Goal: Information Seeking & Learning: Find specific fact

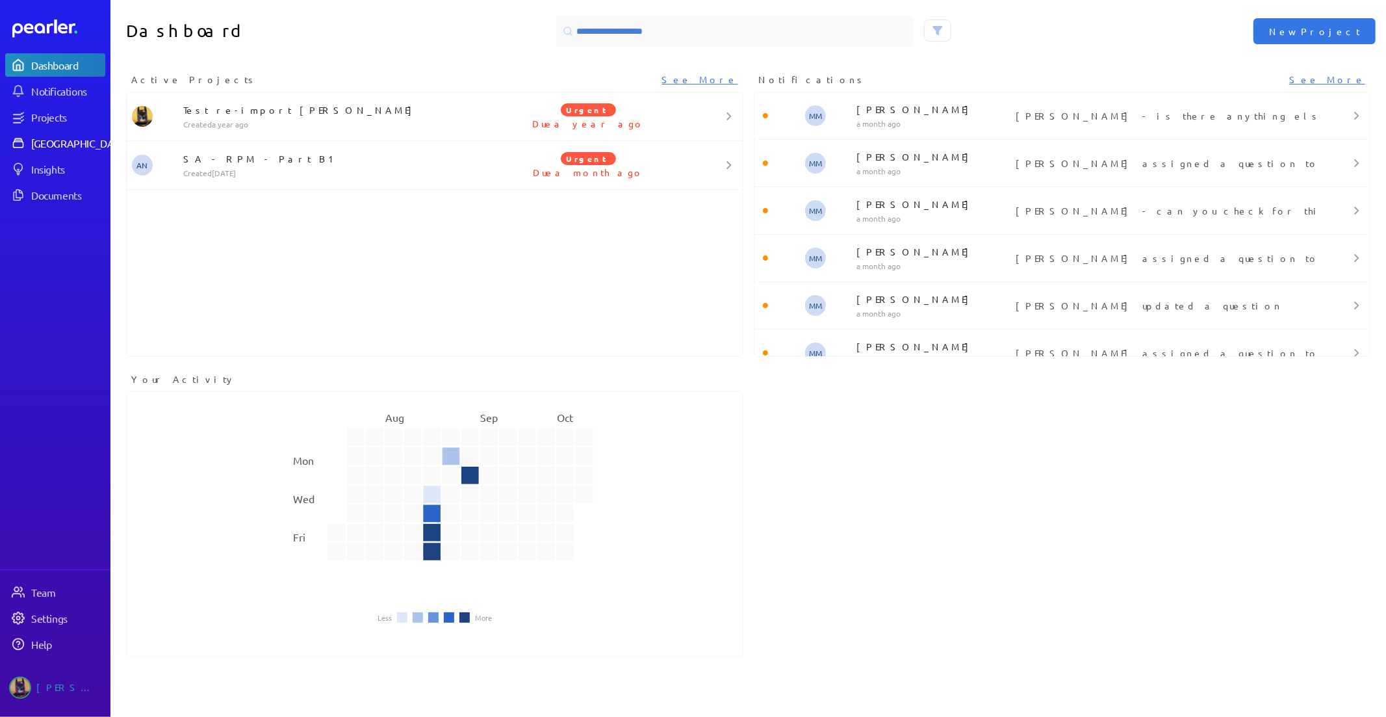
click at [43, 146] on div "[GEOGRAPHIC_DATA]" at bounding box center [79, 142] width 97 height 13
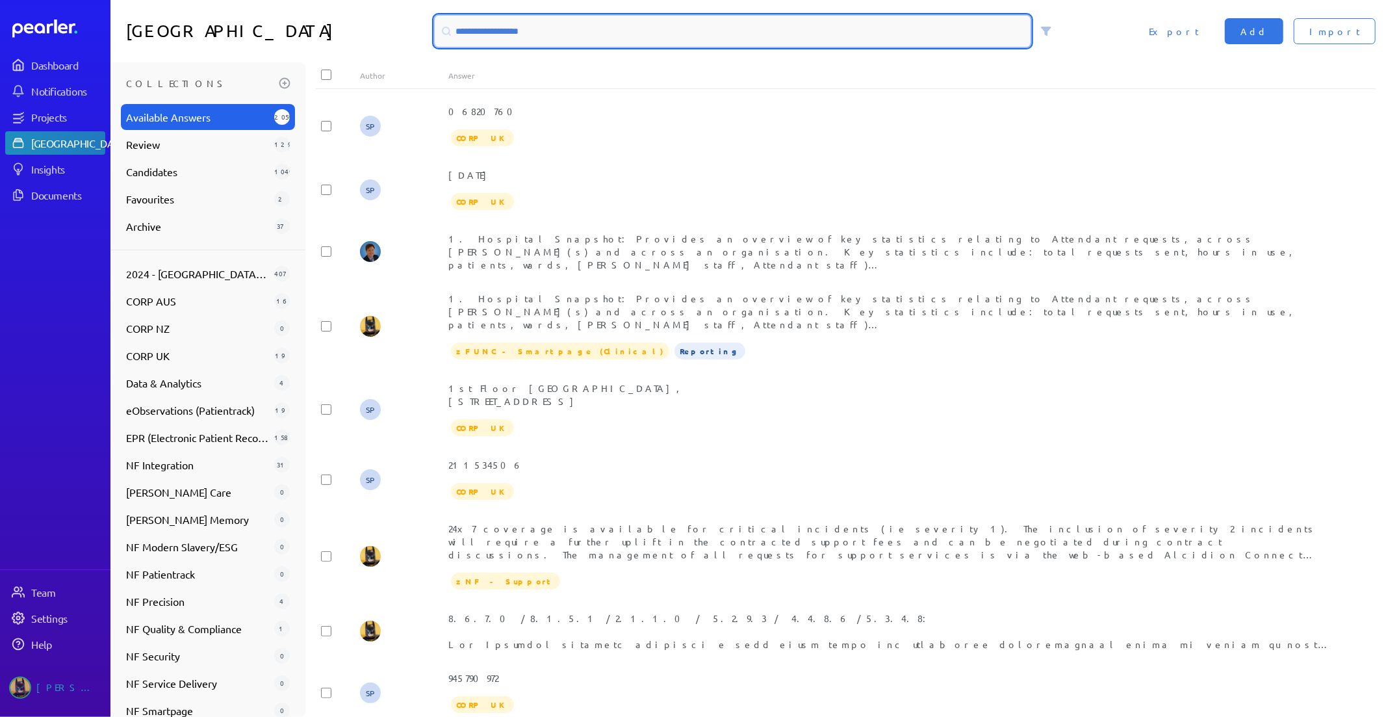
click at [520, 36] on input at bounding box center [733, 31] width 596 height 31
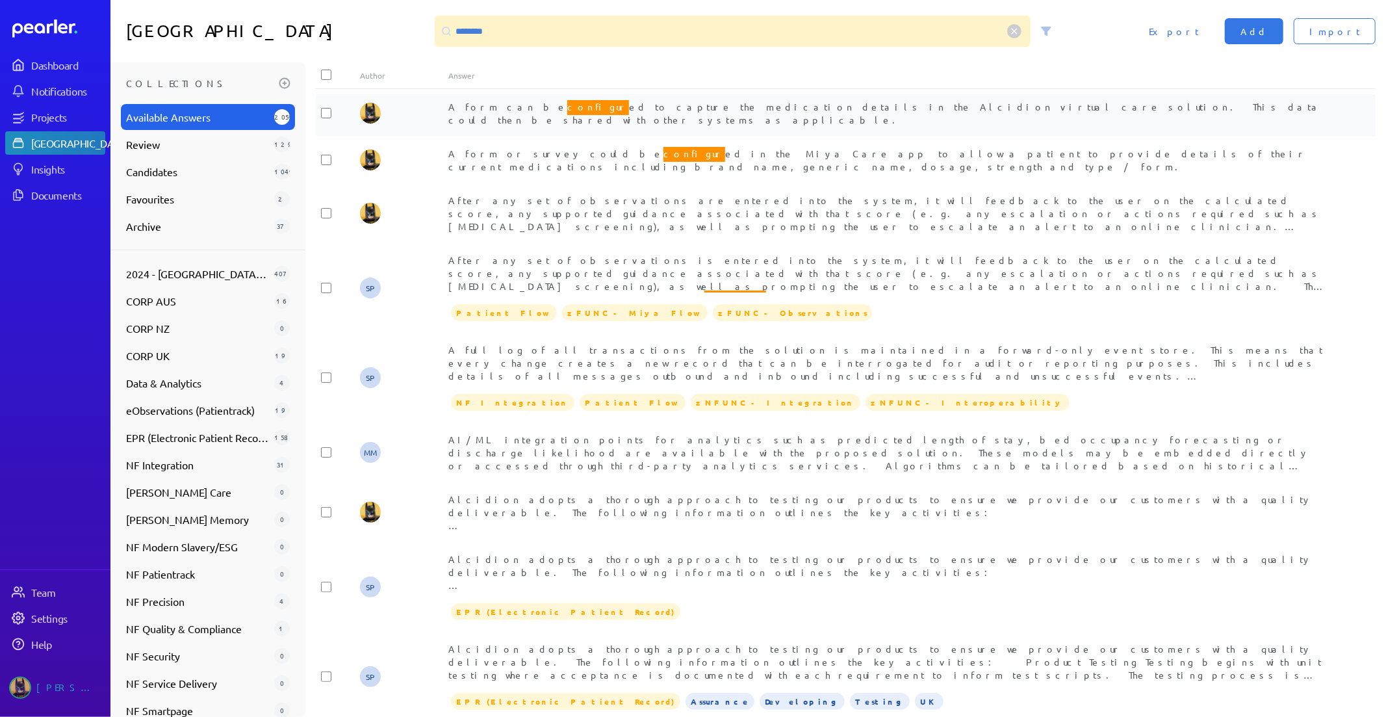
scroll to position [1557, 0]
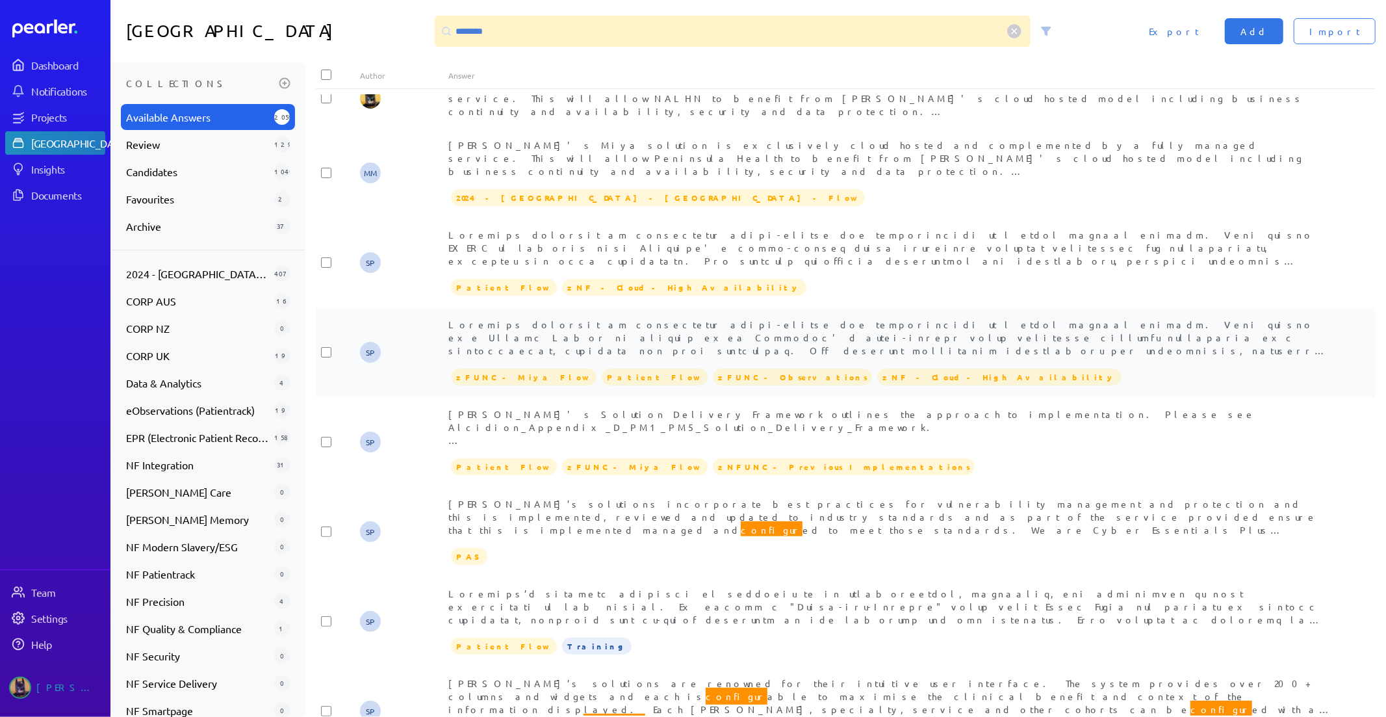
scroll to position [5760, 0]
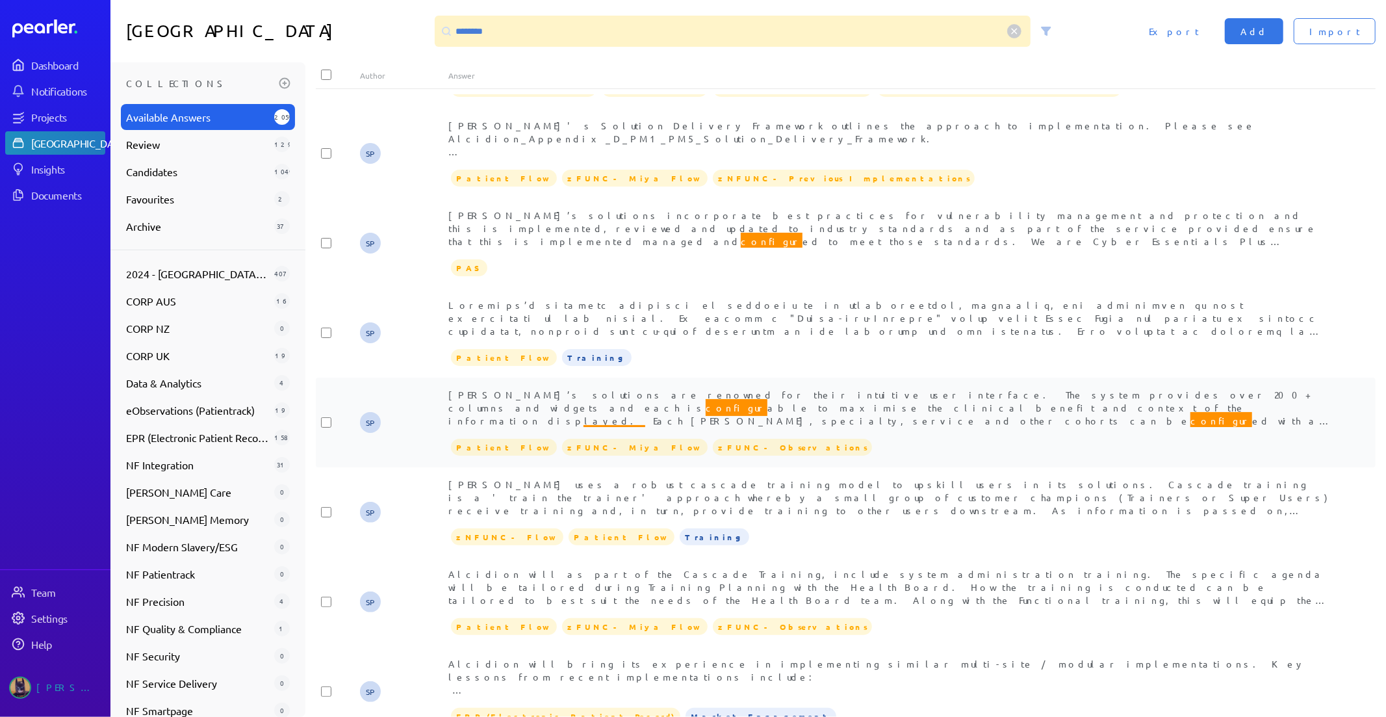
click at [787, 389] on span "[PERSON_NAME]’s solutions are renowned for their intuitive user interface. The …" at bounding box center [889, 466] width 883 height 155
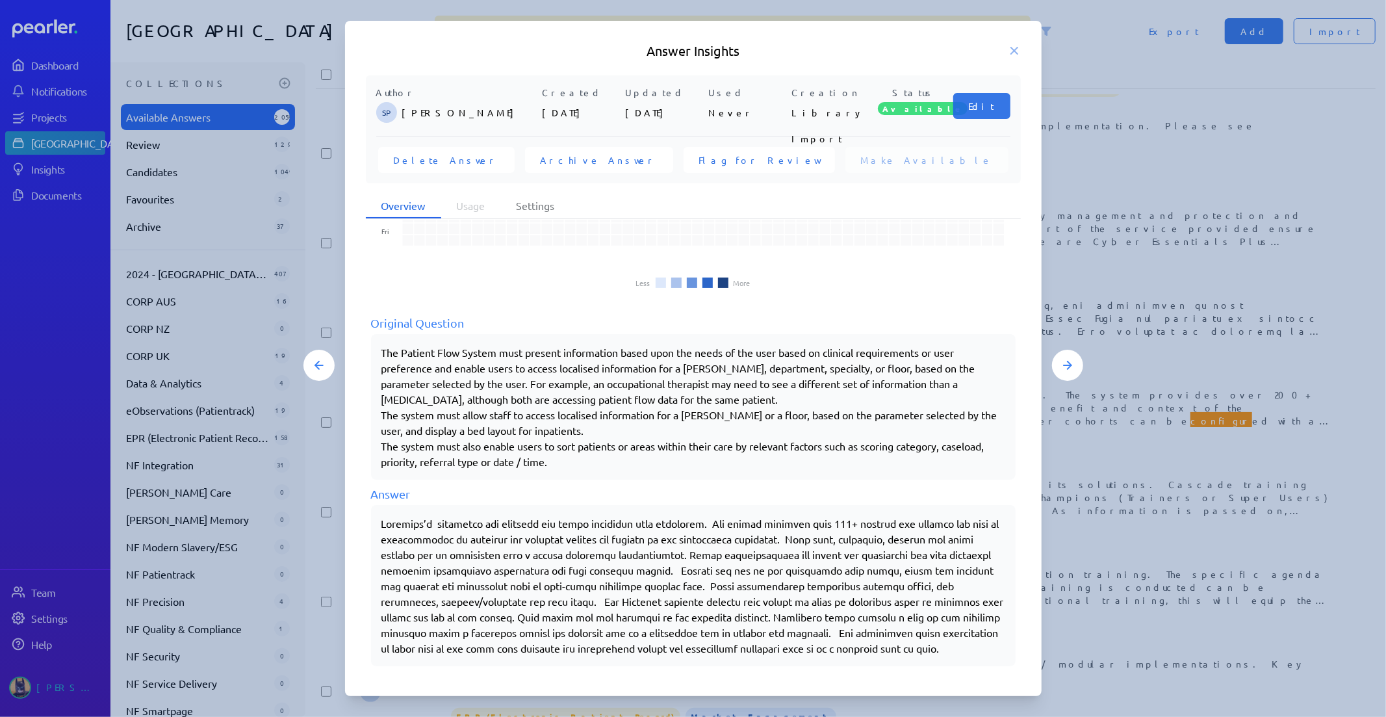
scroll to position [103, 0]
drag, startPoint x: 381, startPoint y: 517, endPoint x: 956, endPoint y: 645, distance: 588.6
click at [956, 645] on p at bounding box center [693, 585] width 624 height 140
copy p "Loremips’d sitametco adi elitsedd eiu tempo incididun utla etdolorem. Ali enima…"
click at [1015, 53] on icon at bounding box center [1014, 50] width 6 height 6
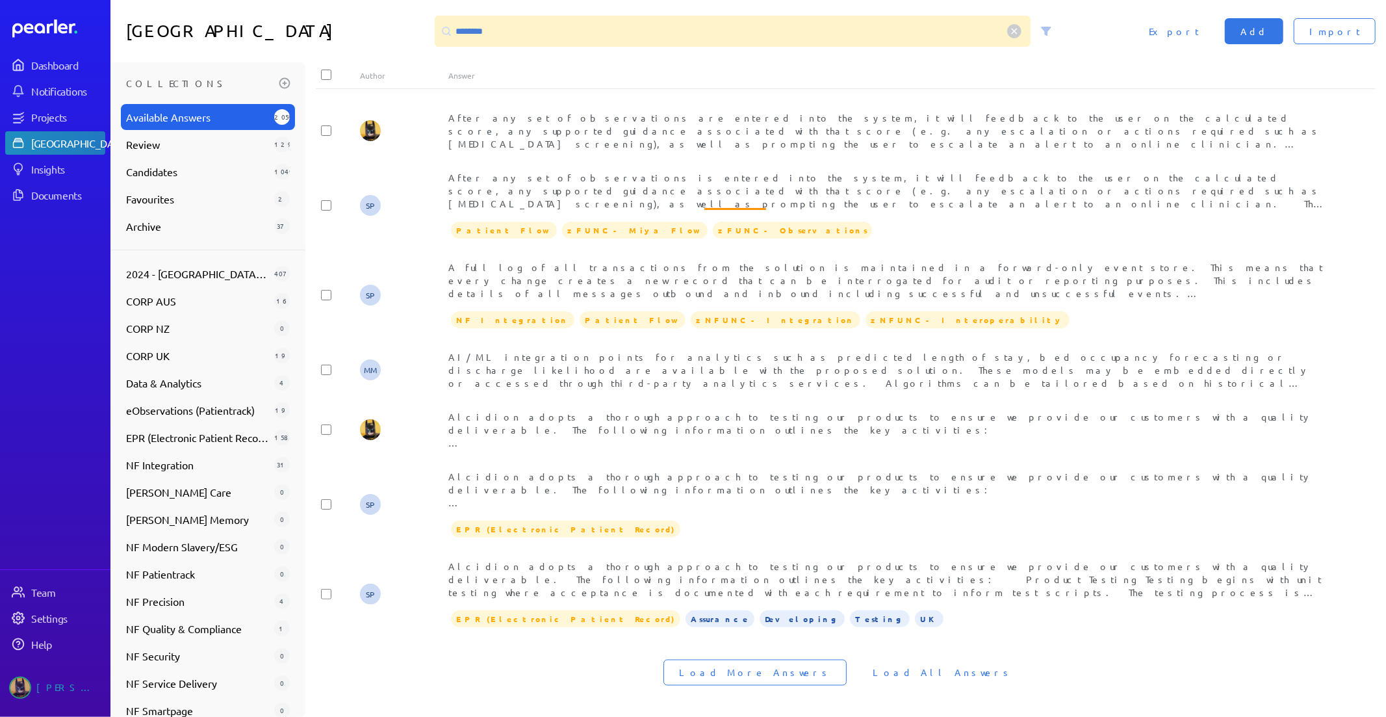
scroll to position [1557, 0]
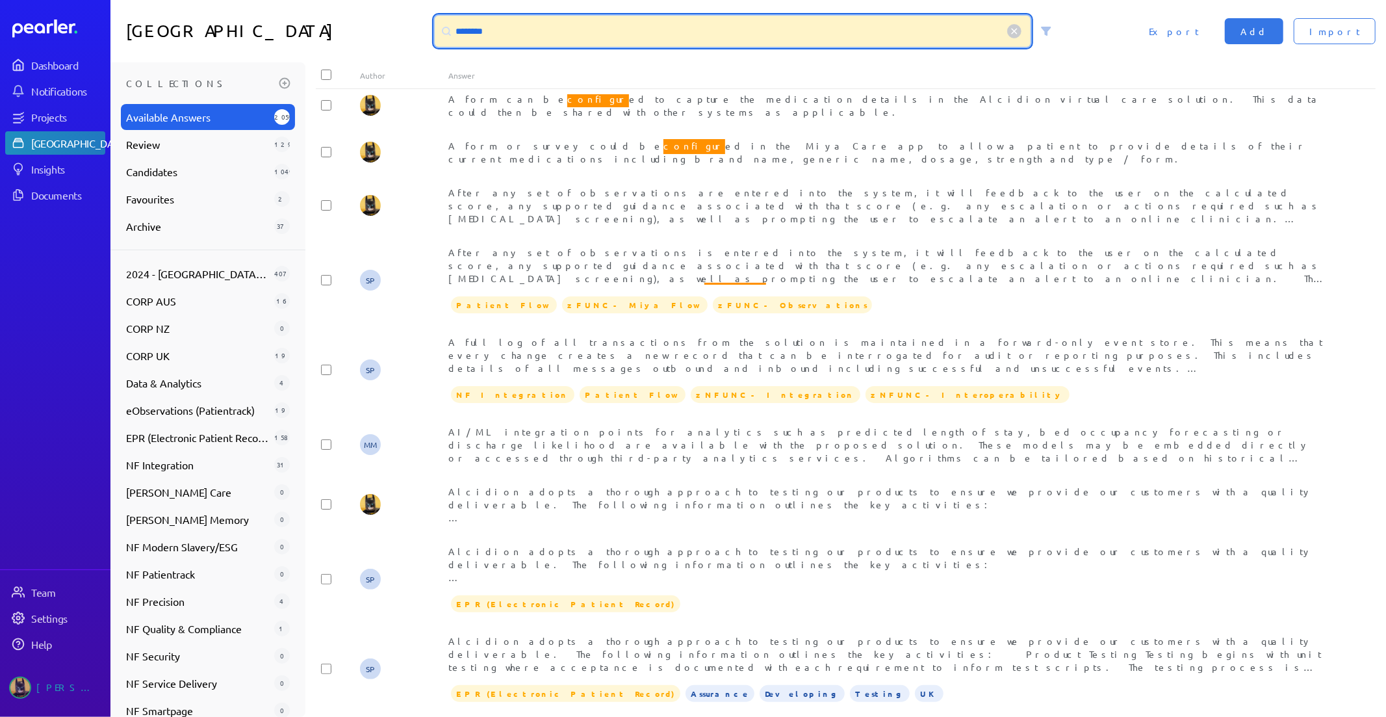
drag, startPoint x: 529, startPoint y: 33, endPoint x: 253, endPoint y: 28, distance: 275.5
click at [253, 28] on div "Answer Library ******** Import Add Export" at bounding box center [747, 31] width 1275 height 62
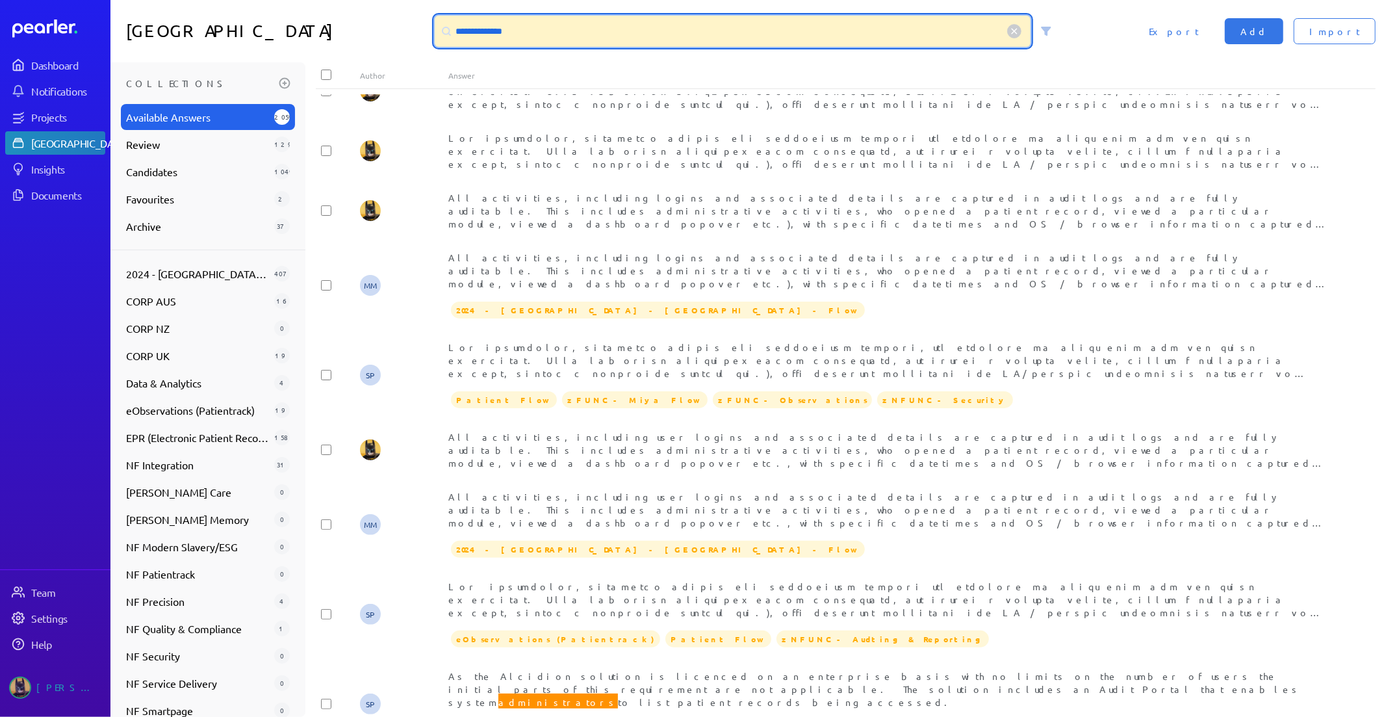
scroll to position [1746, 0]
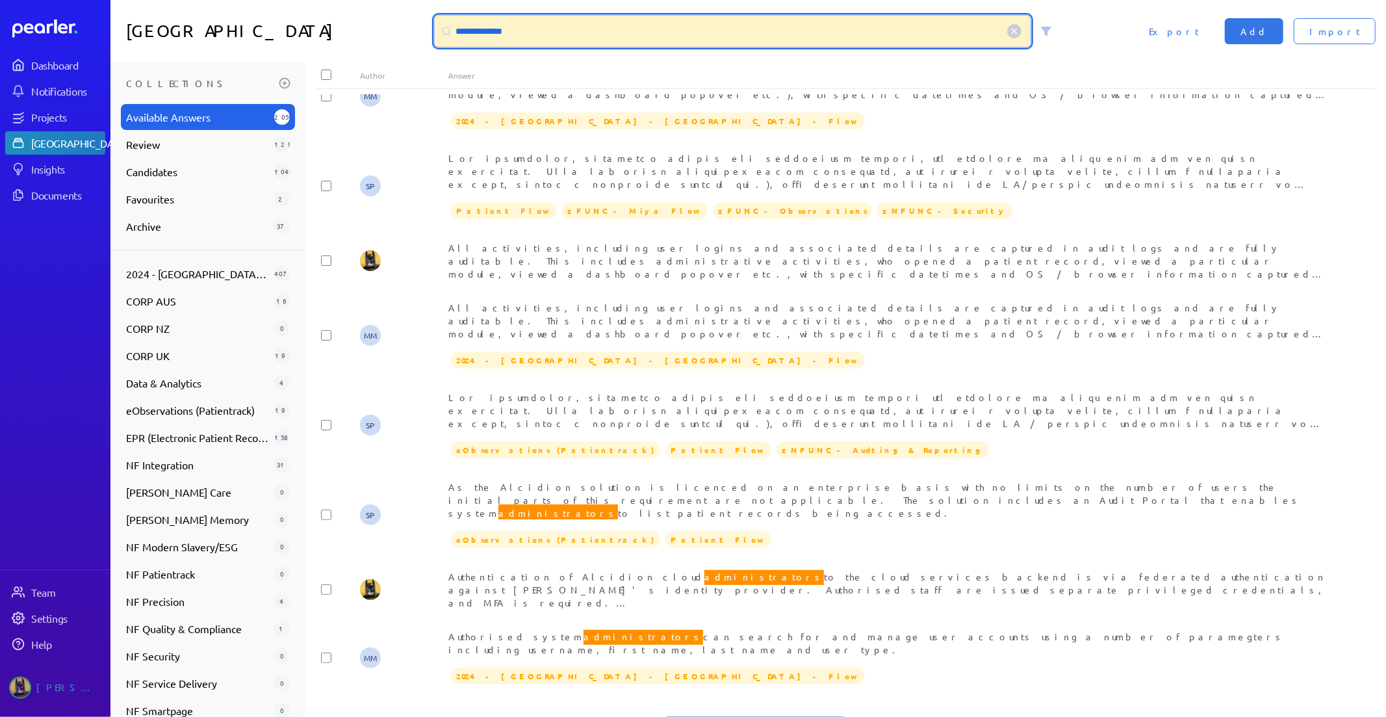
type input "**********"
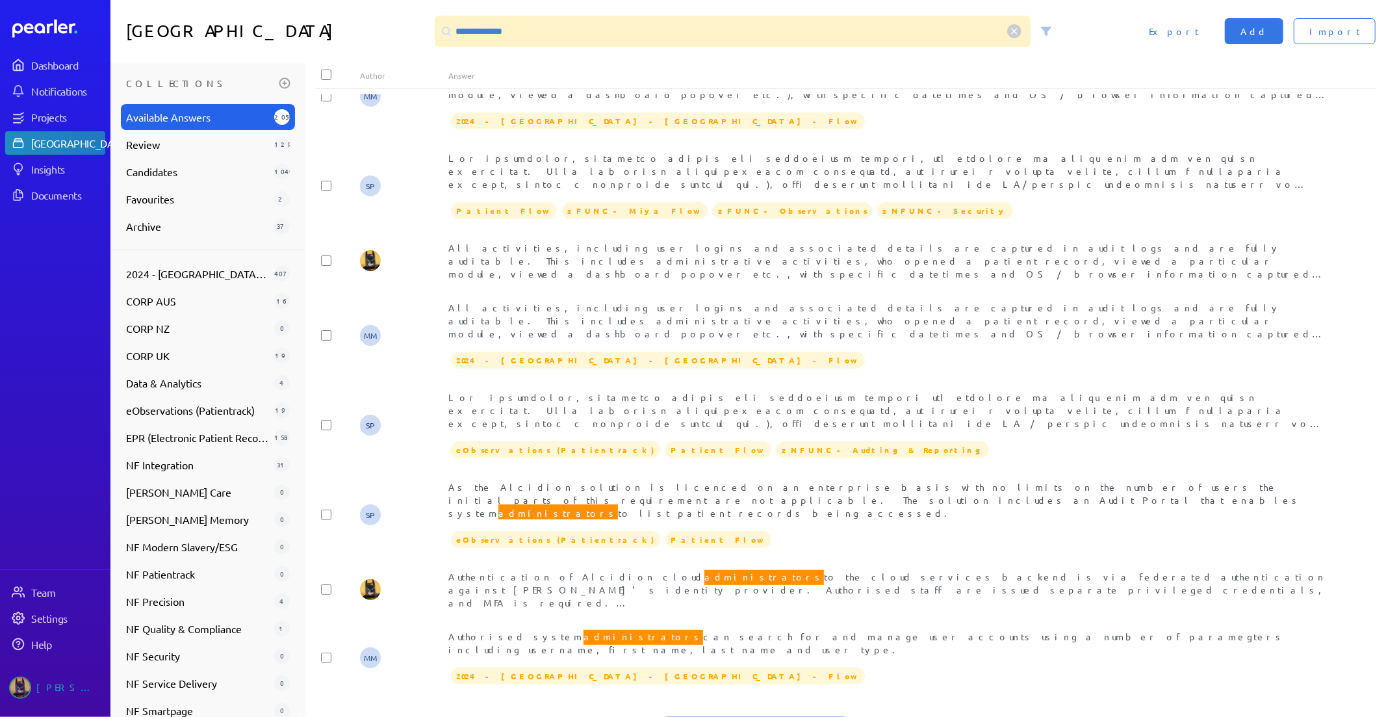
click at [908, 716] on span "Load All Answers" at bounding box center [943, 729] width 140 height 13
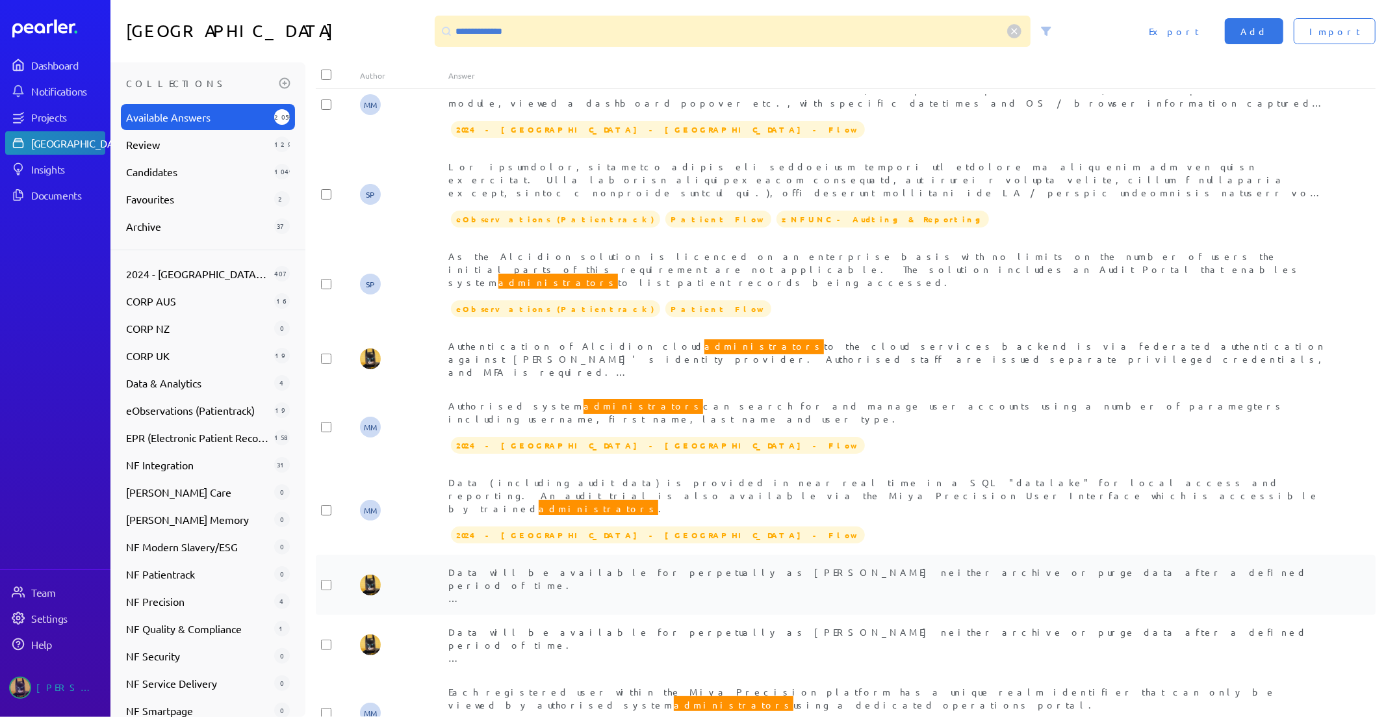
scroll to position [2251, 0]
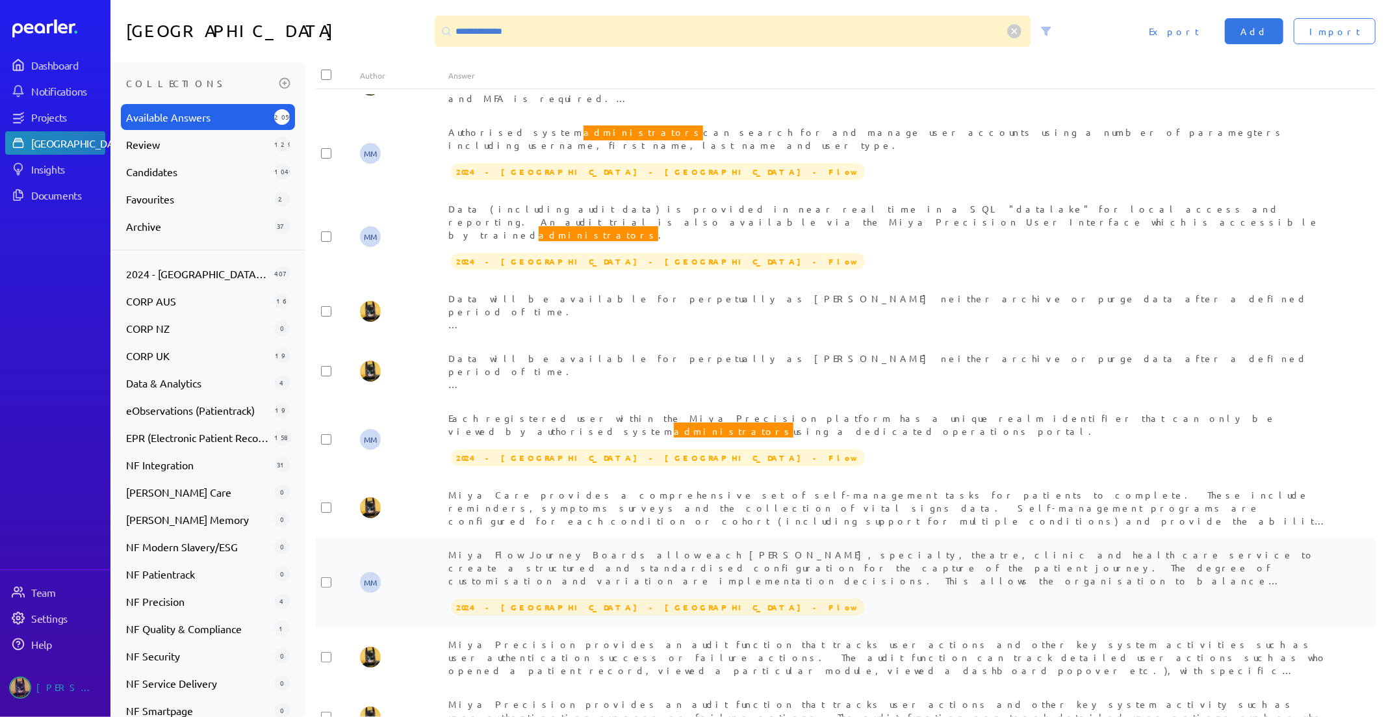
click at [856, 548] on span "Miya Flow Journey Boards allow each [PERSON_NAME], specialty, theatre, clinic a…" at bounding box center [886, 599] width 876 height 103
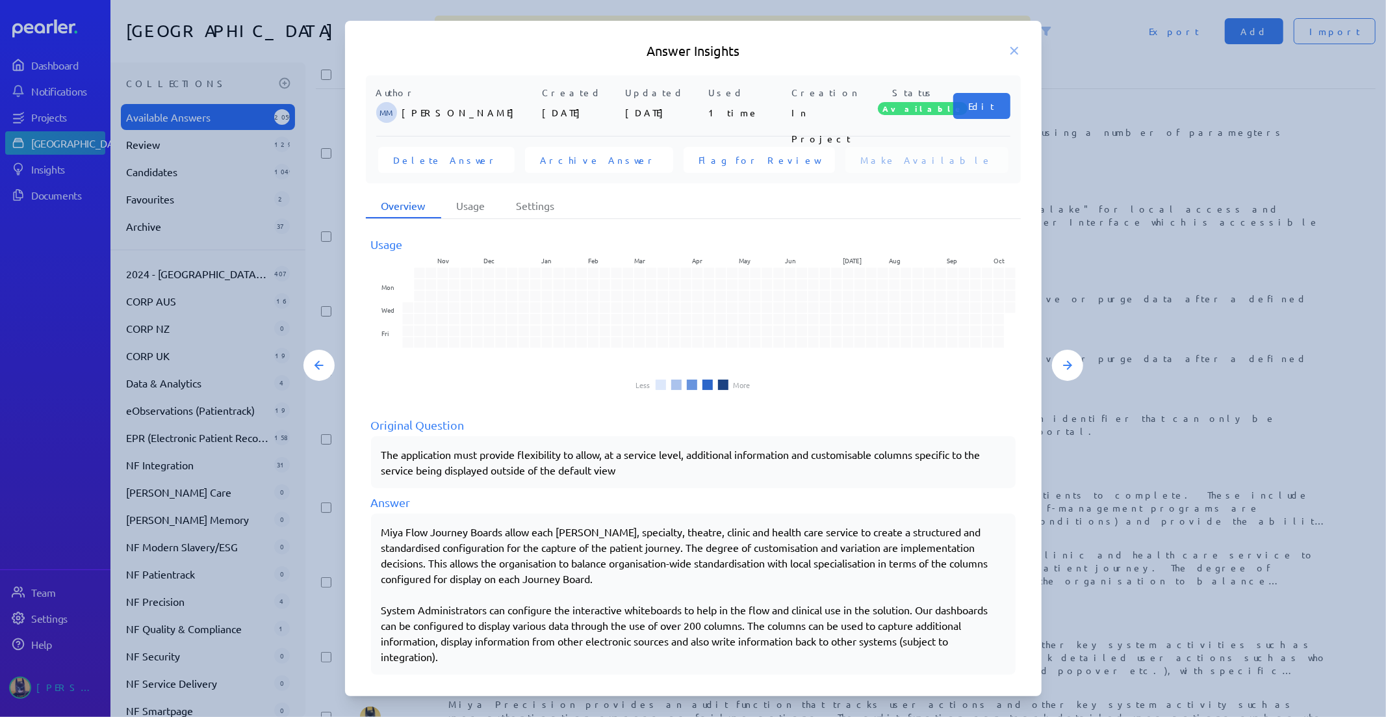
drag, startPoint x: 423, startPoint y: 544, endPoint x: 400, endPoint y: 538, distance: 24.1
click at [423, 543] on p "Miya Flow Journey Boards allow each [PERSON_NAME], specialty, theatre, clinic a…" at bounding box center [693, 555] width 624 height 62
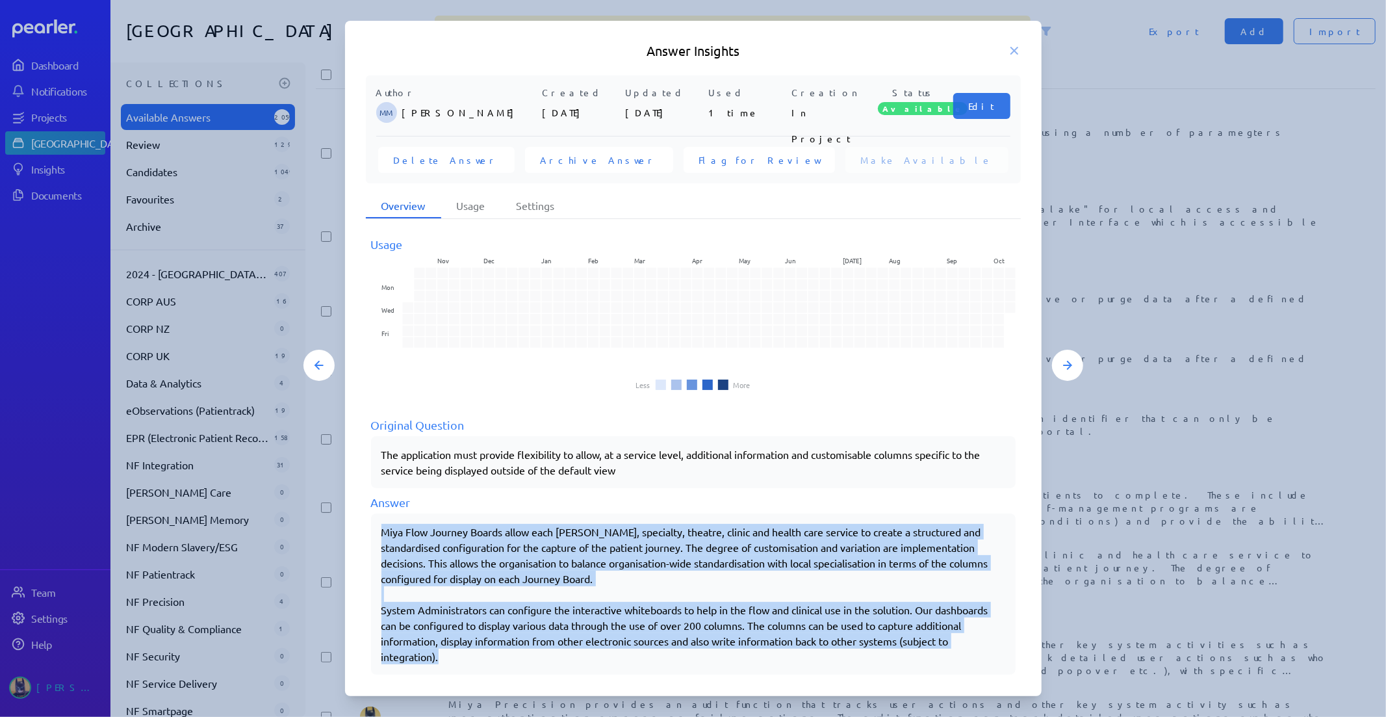
scroll to position [10, 0]
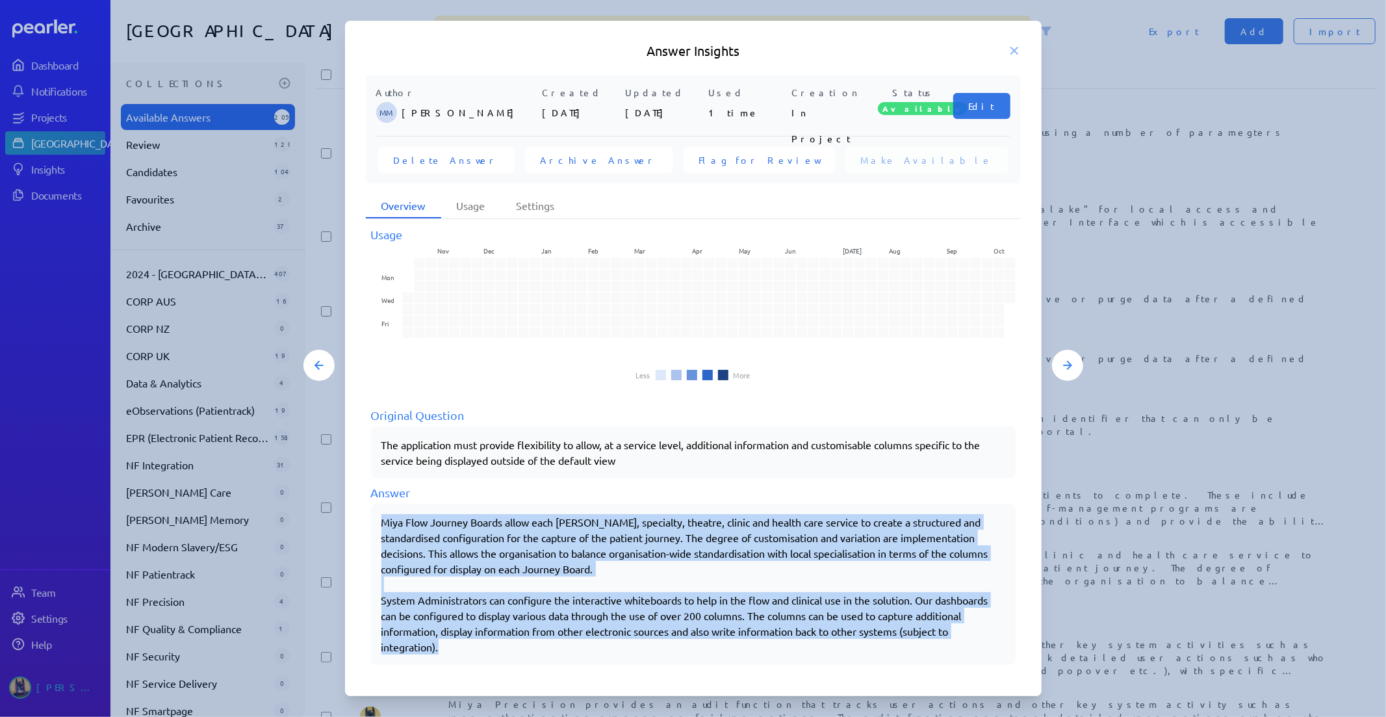
drag, startPoint x: 382, startPoint y: 527, endPoint x: 554, endPoint y: 691, distance: 237.1
click at [554, 691] on div "Answer Insights Author MM [PERSON_NAME] Created [DATE] Updated [DATE] Used 1 ti…" at bounding box center [693, 358] width 696 height 675
copy div "Miya Flow Journey Boards allow each [PERSON_NAME], specialty, theatre, clinic a…"
